Goal: Transaction & Acquisition: Register for event/course

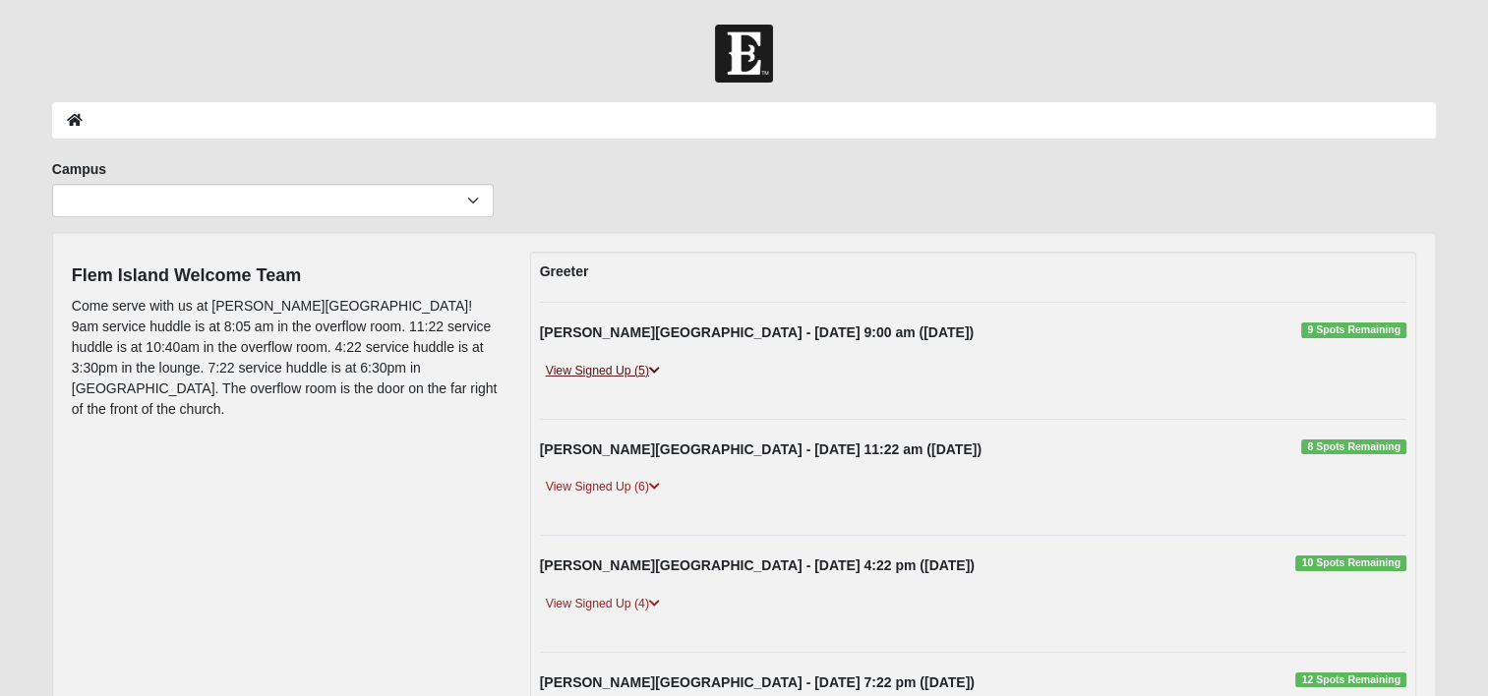
click at [594, 372] on link "View Signed Up (5)" at bounding box center [603, 371] width 126 height 21
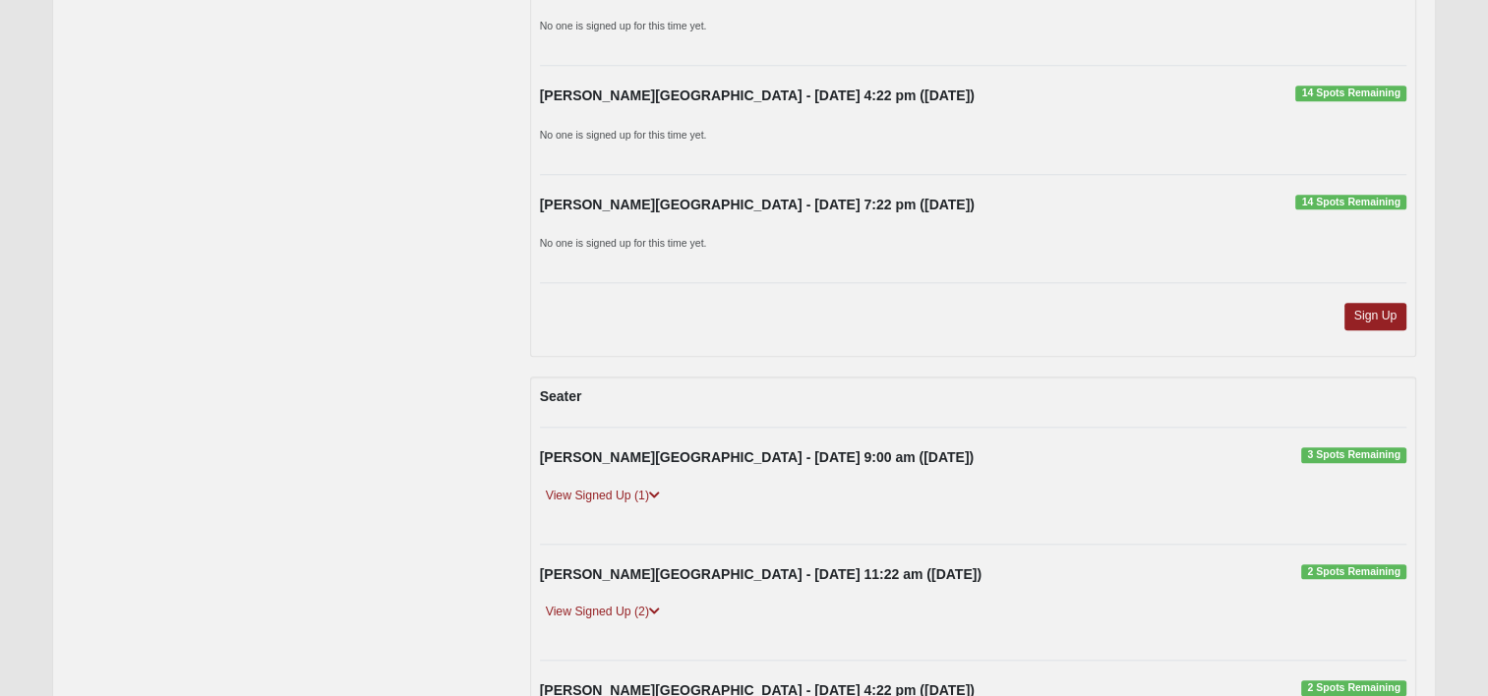
scroll to position [1967, 0]
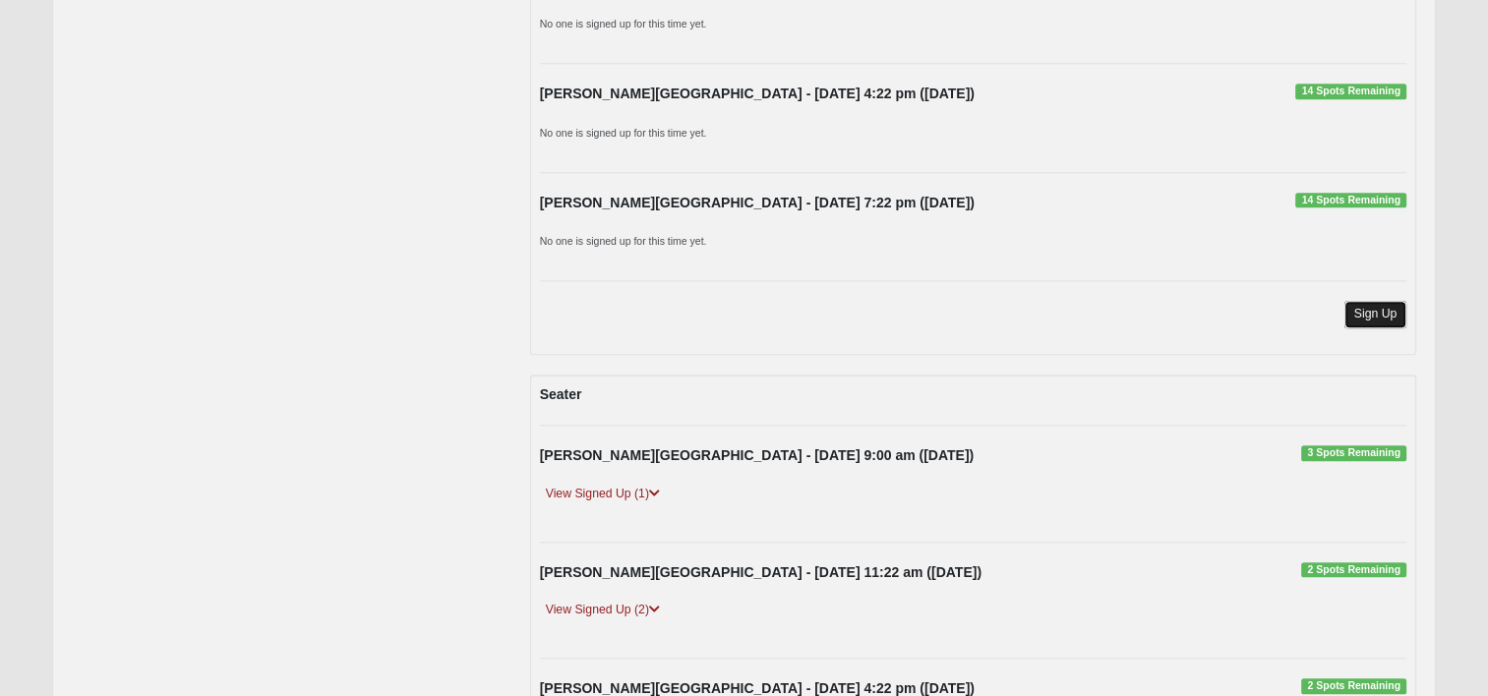
click at [1373, 301] on link "Sign Up" at bounding box center [1376, 314] width 63 height 27
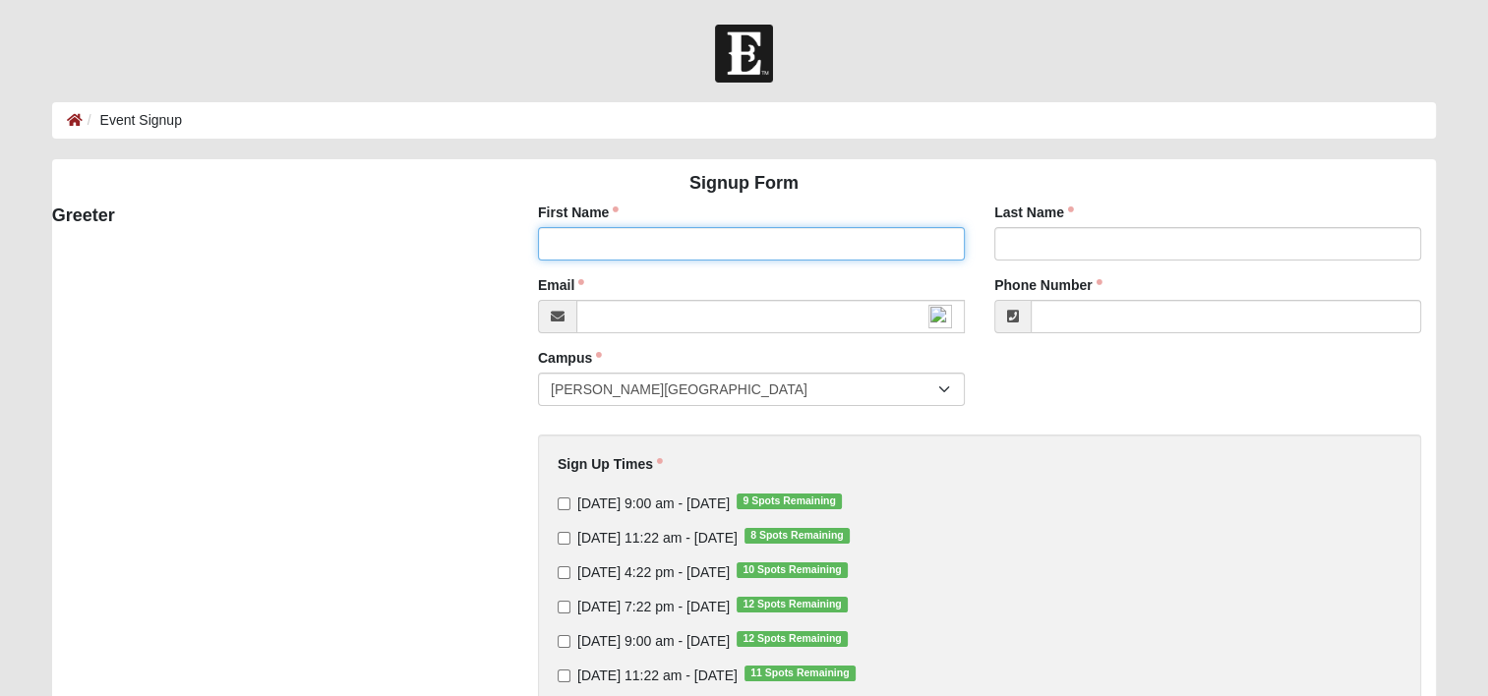
click at [749, 238] on input "First Name" at bounding box center [751, 243] width 427 height 33
type input "[PERSON_NAME]"
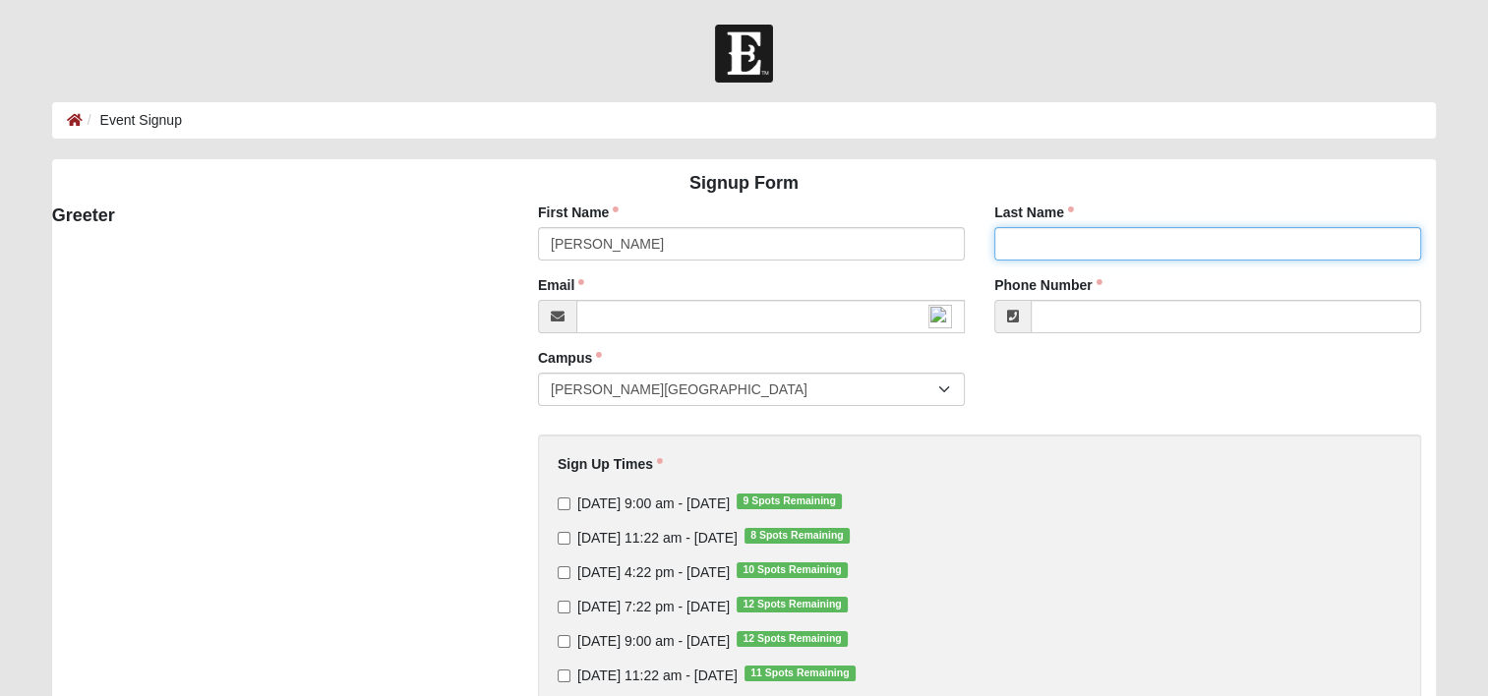
type input "[PERSON_NAME]"
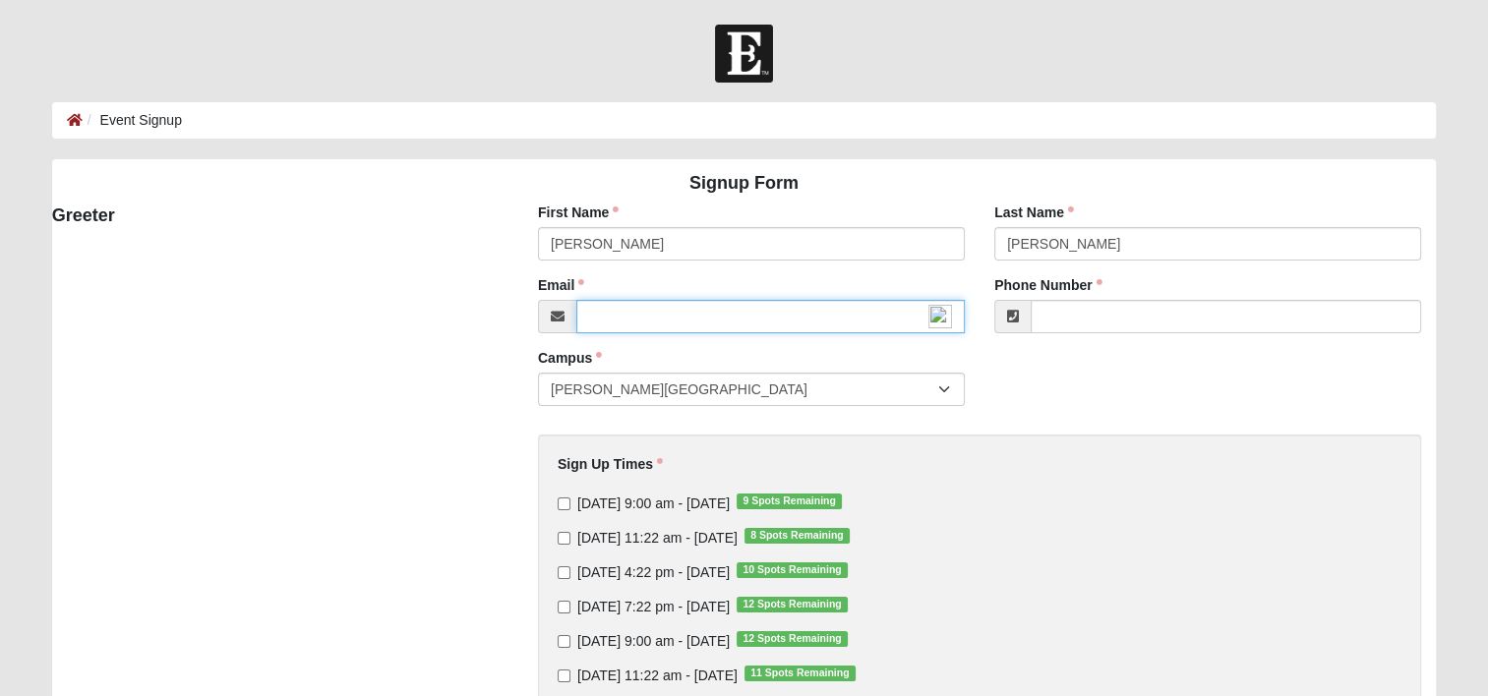
type input "[EMAIL_ADDRESS][DOMAIN_NAME]"
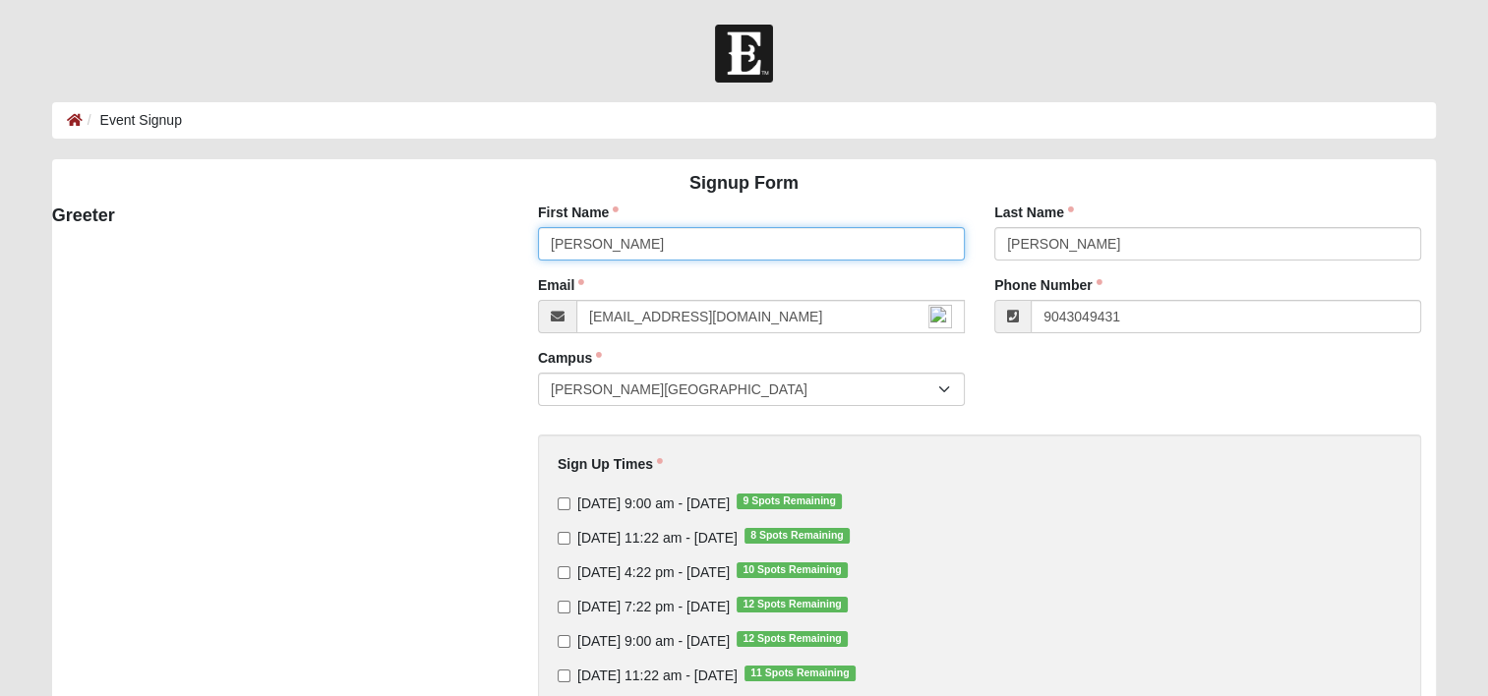
type input "[PHONE_NUMBER]"
drag, startPoint x: 565, startPoint y: 506, endPoint x: 625, endPoint y: 499, distance: 60.4
click at [566, 505] on input "[DATE] 9:00 am - [DATE] 9 Spots Remaining" at bounding box center [564, 504] width 13 height 13
checkbox input "true"
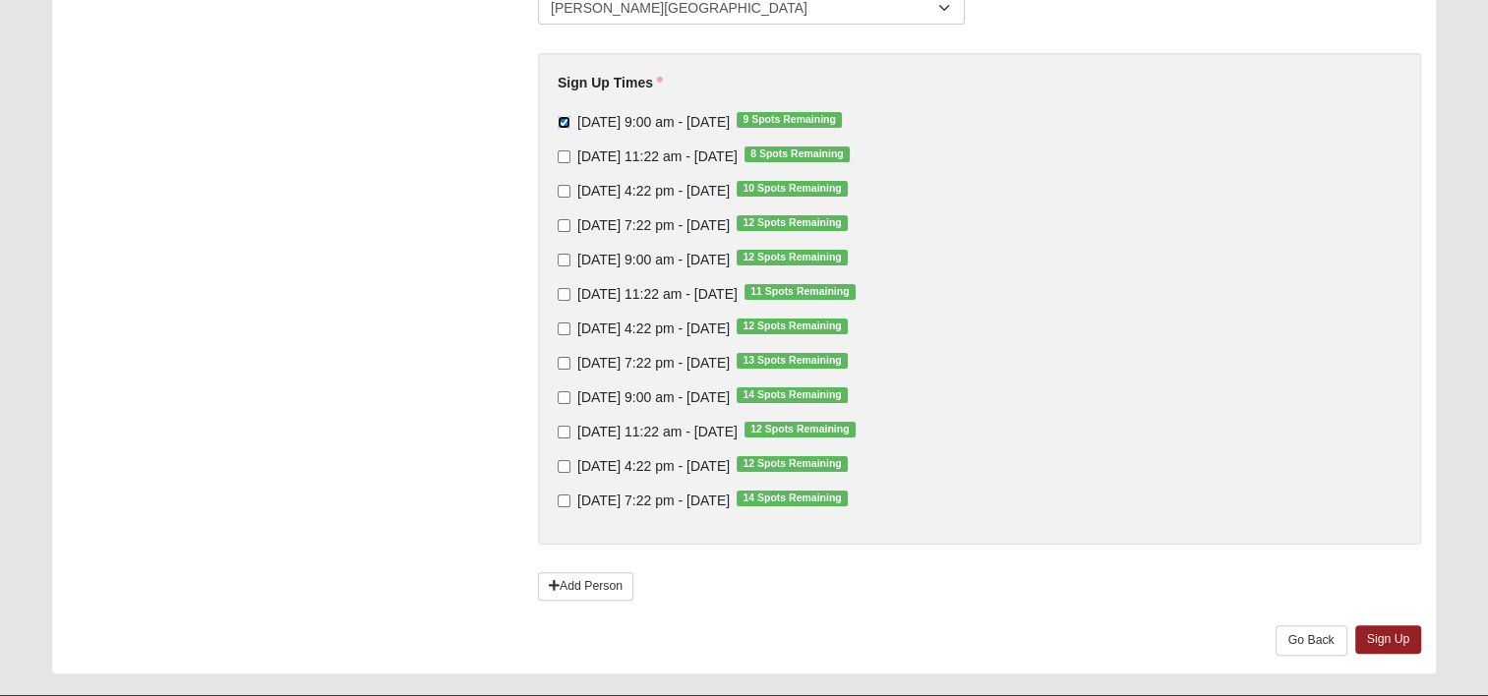
scroll to position [429, 0]
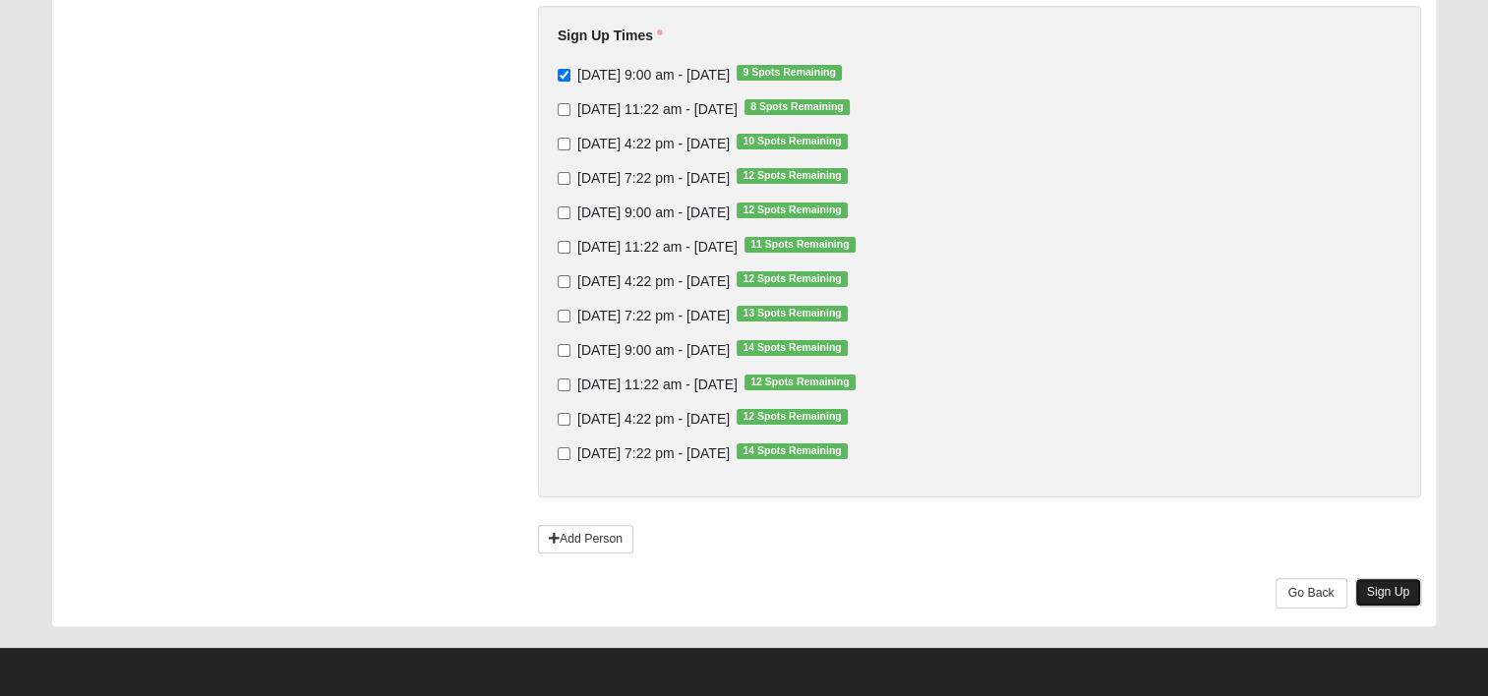
click at [1400, 594] on link "Sign Up" at bounding box center [1388, 592] width 67 height 29
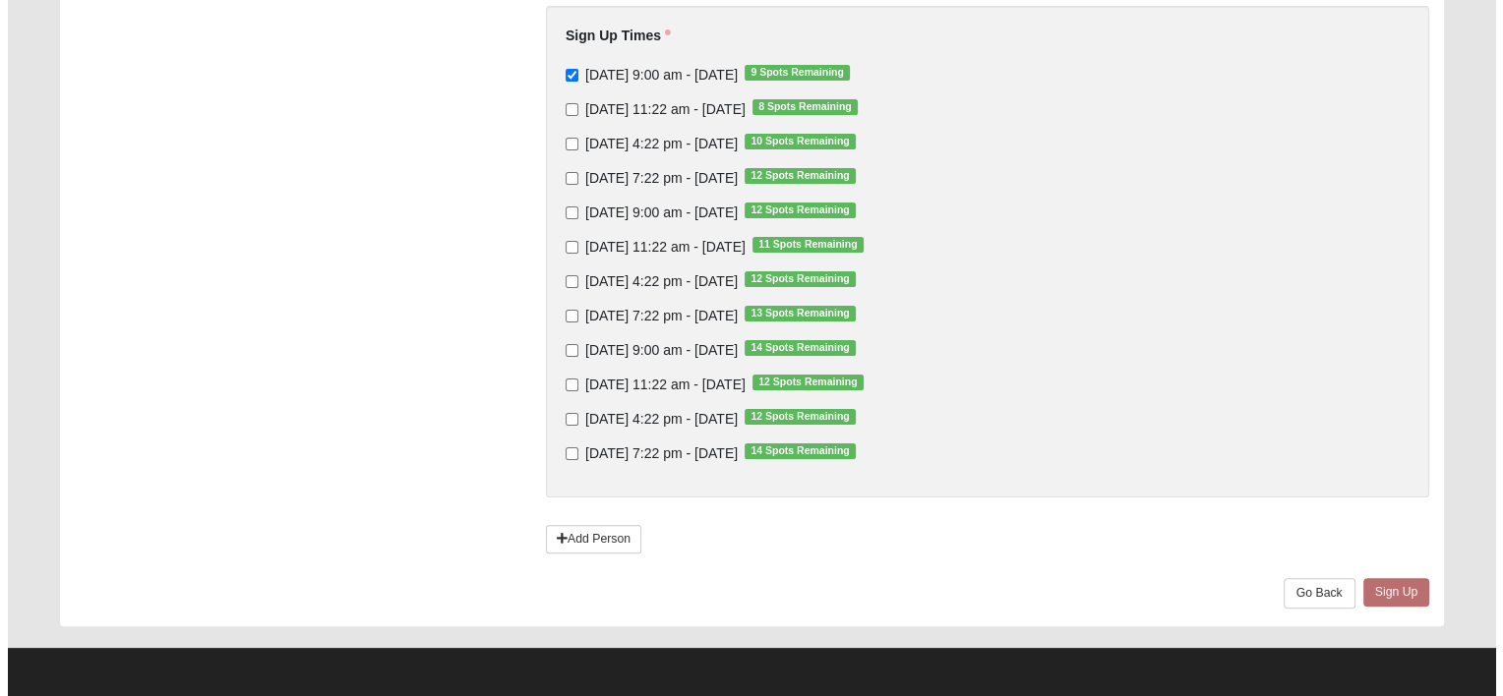
scroll to position [0, 0]
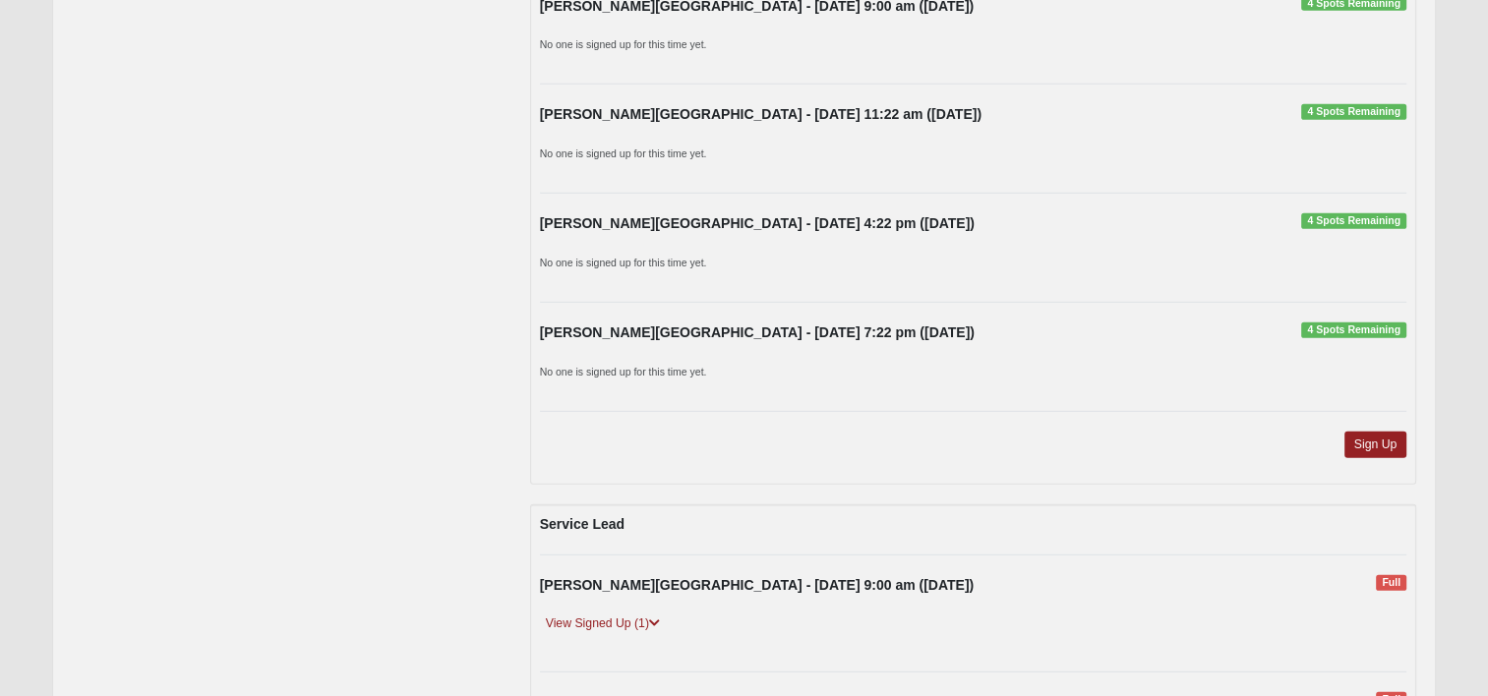
scroll to position [5487, 0]
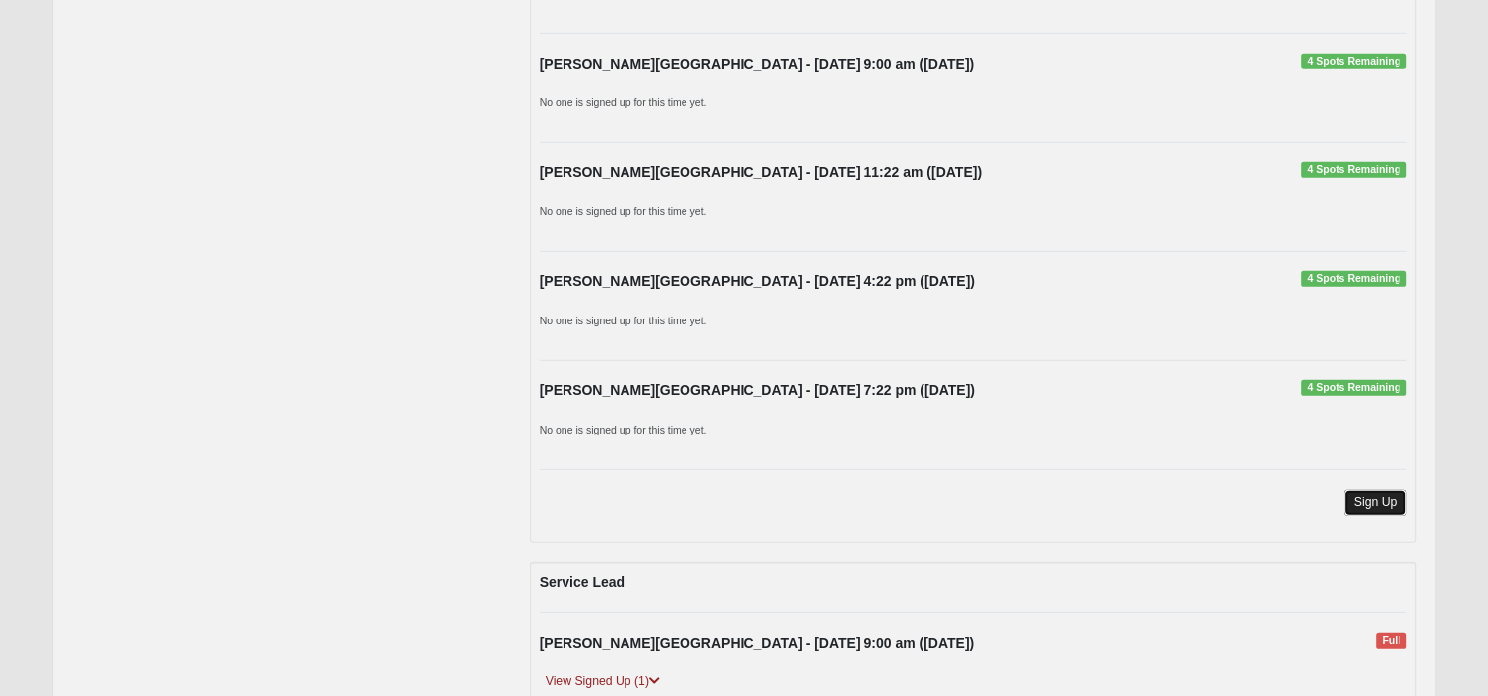
click at [1383, 490] on link "Sign Up" at bounding box center [1376, 503] width 63 height 27
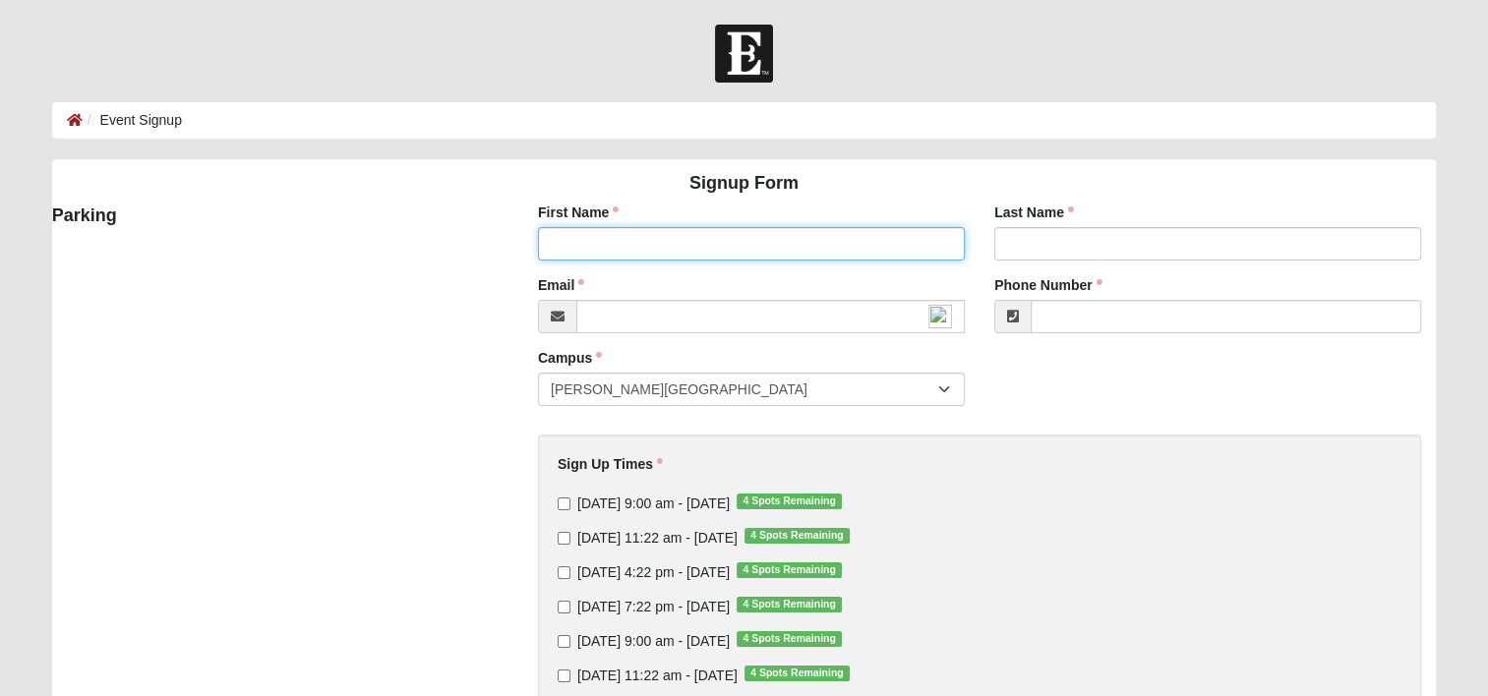
click at [659, 244] on input "First Name" at bounding box center [751, 243] width 427 height 33
type input "Steve"
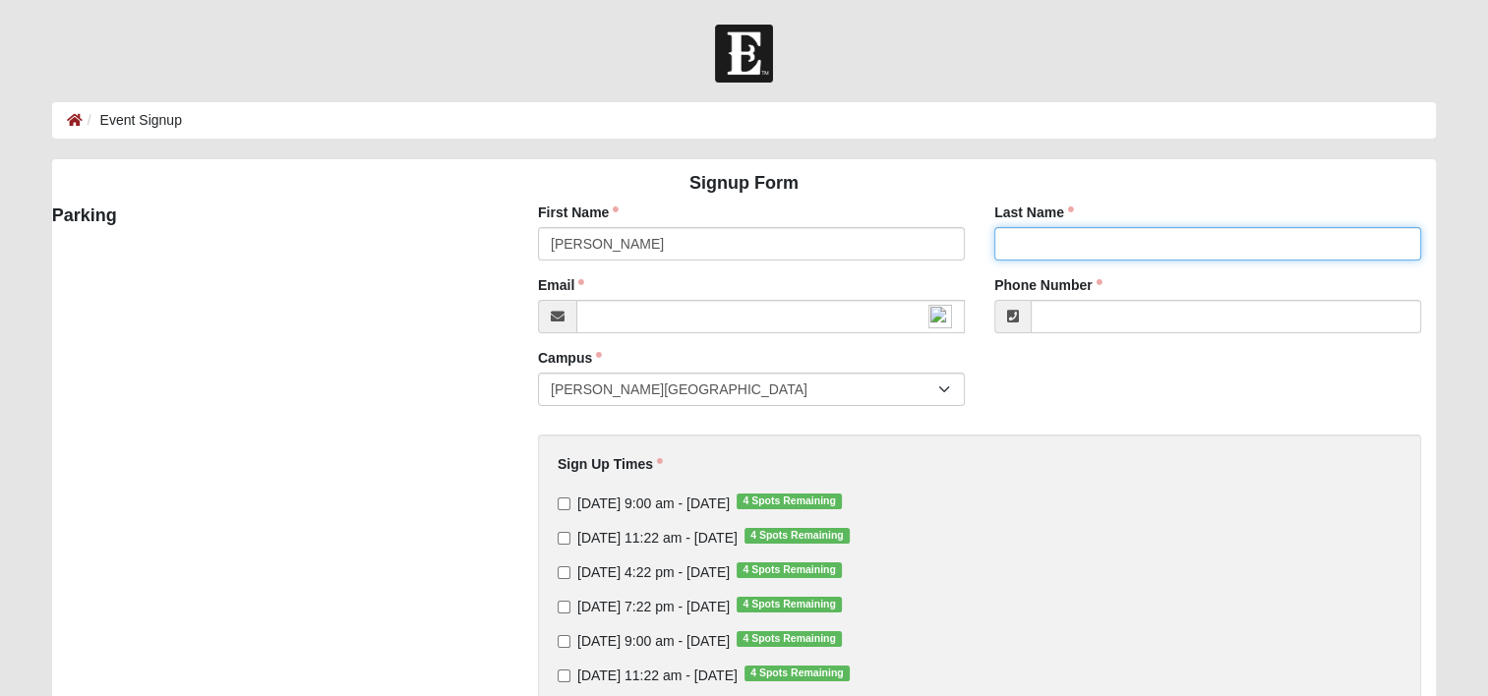
type input "[PERSON_NAME]"
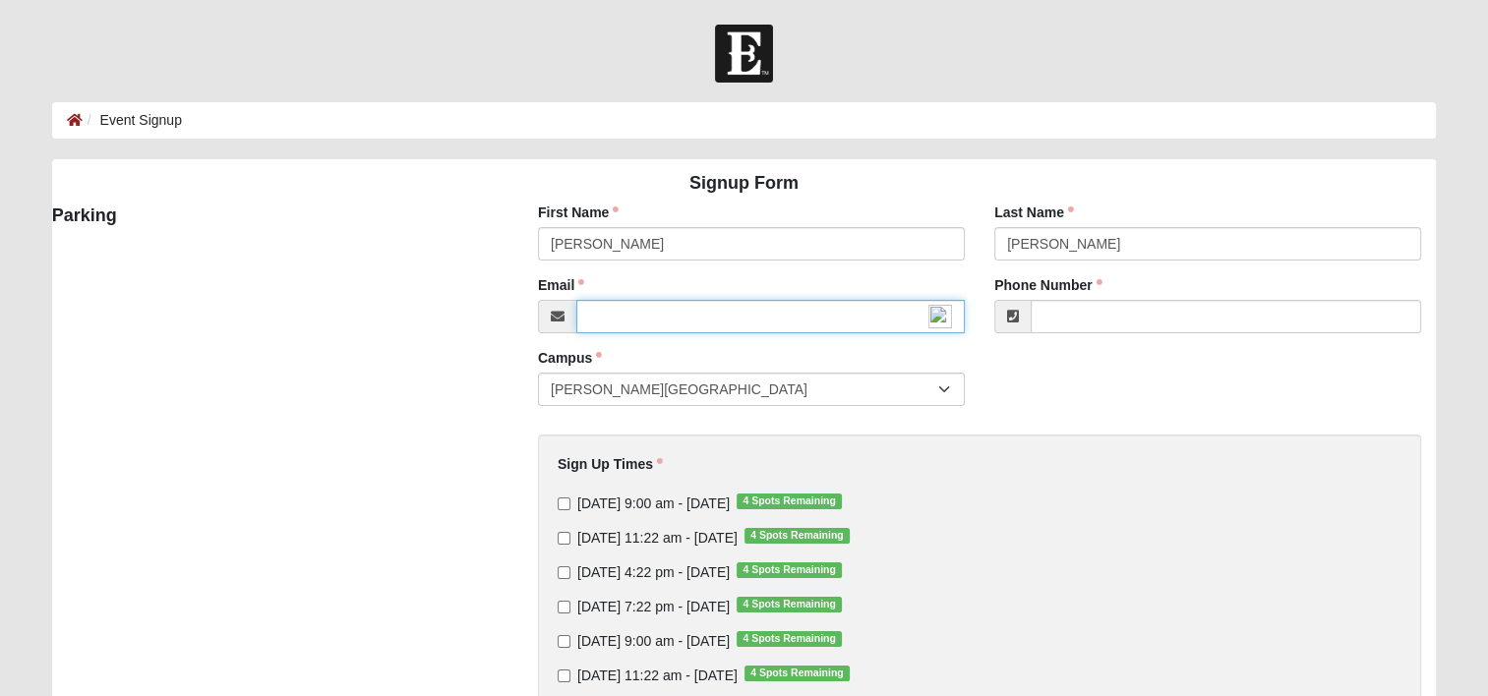
type input "sbbarthlow@gmail.com"
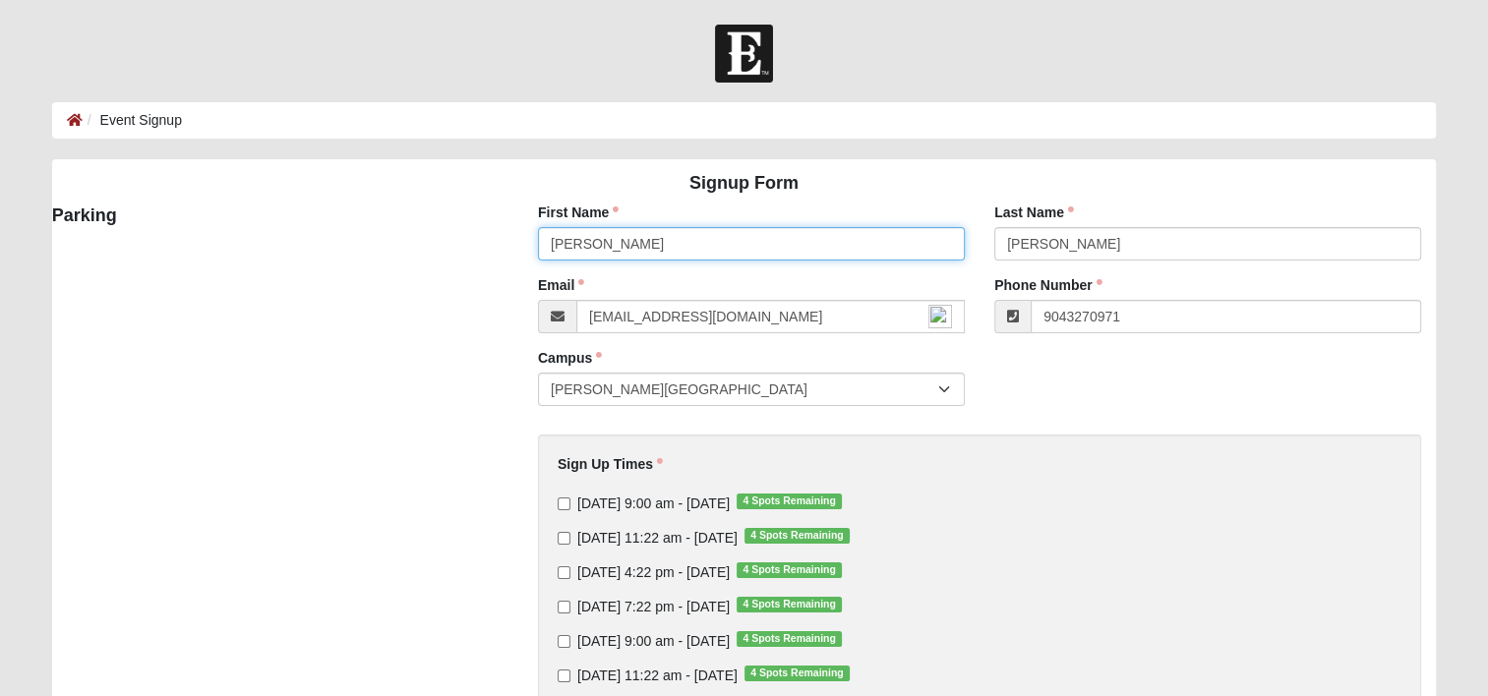
type input "(904) 327-0971"
click at [569, 504] on input "Sunday 9:00 am - Oct 5 2025 4 Spots Remaining" at bounding box center [564, 504] width 13 height 13
checkbox input "true"
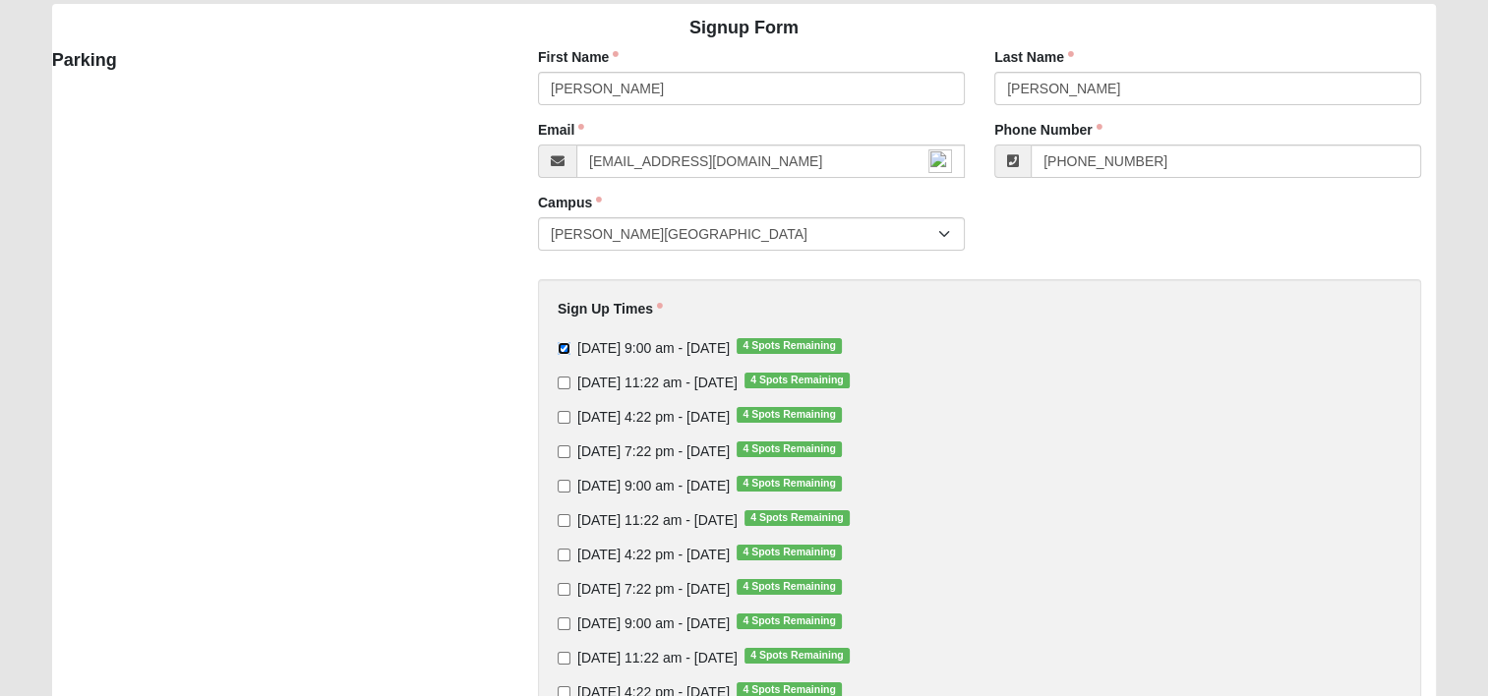
scroll to position [393, 0]
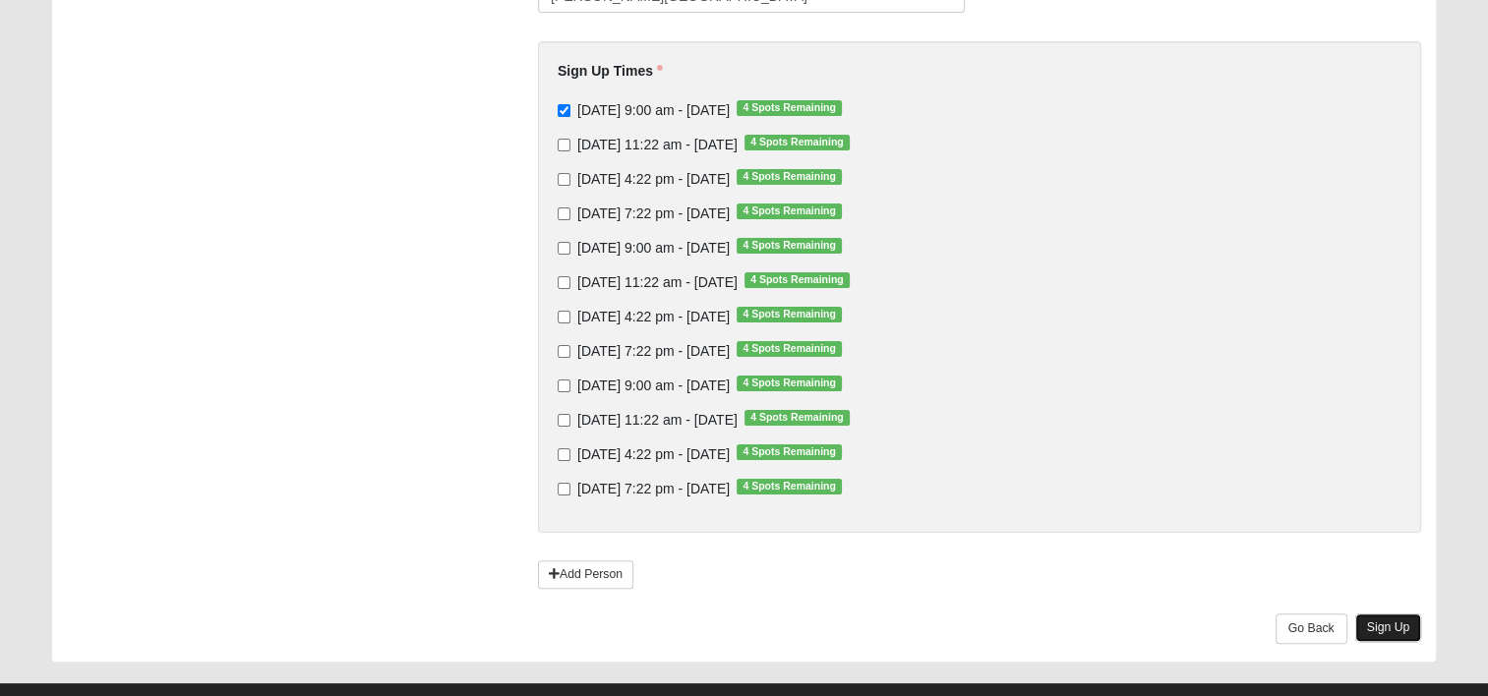
click at [1394, 628] on link "Sign Up" at bounding box center [1388, 628] width 67 height 29
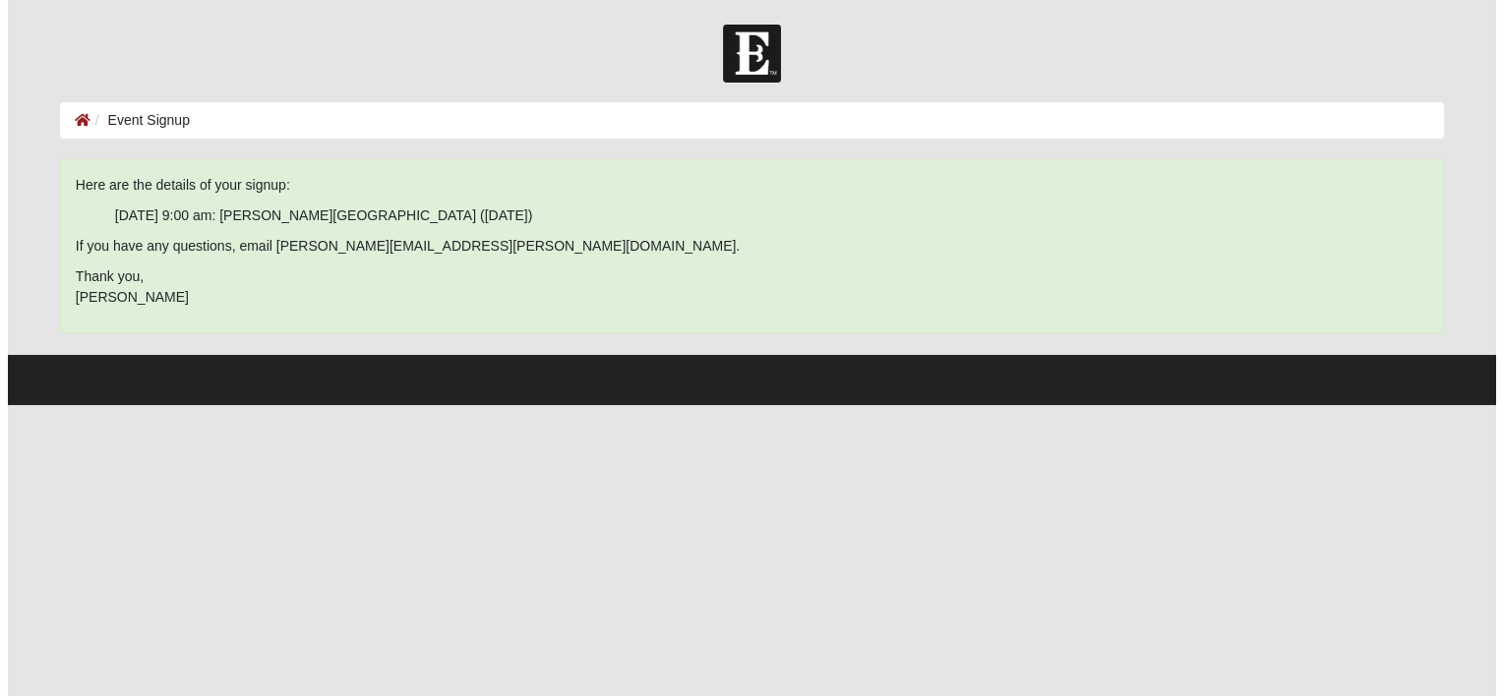
scroll to position [0, 0]
